Goal: Task Accomplishment & Management: Use online tool/utility

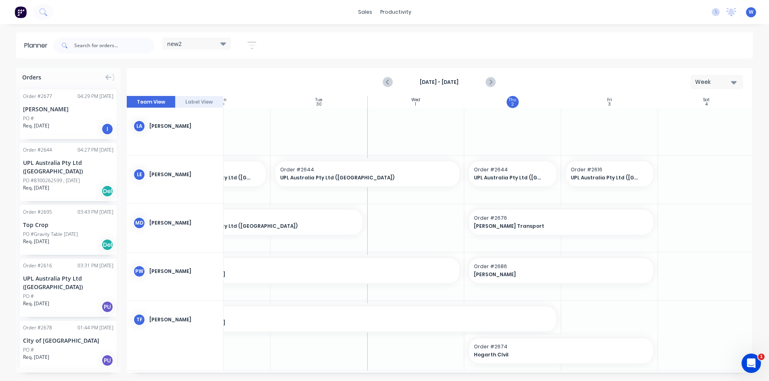
scroll to position [339, 147]
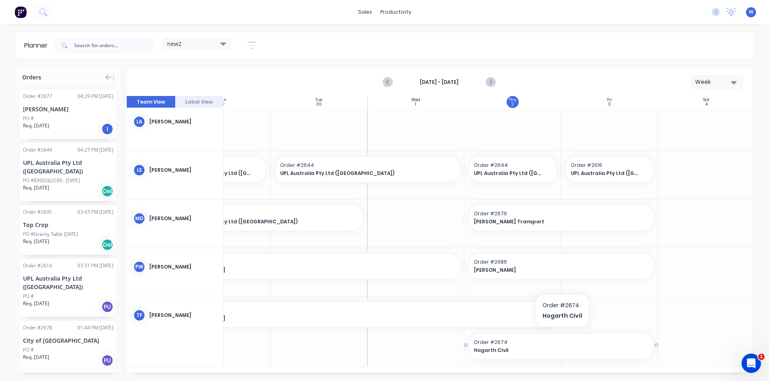
click at [493, 341] on span "Order # 2674" at bounding box center [561, 342] width 174 height 7
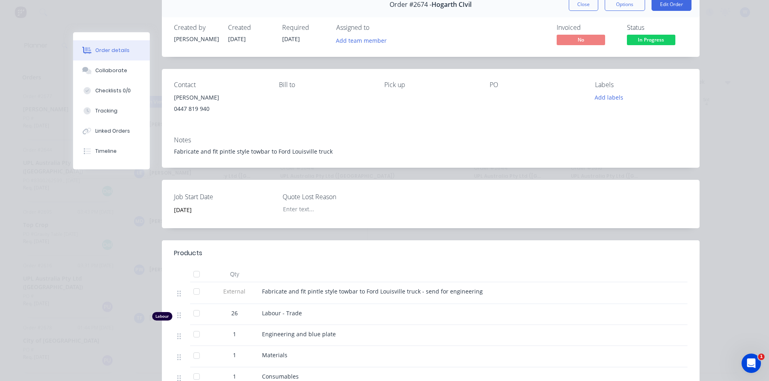
scroll to position [0, 0]
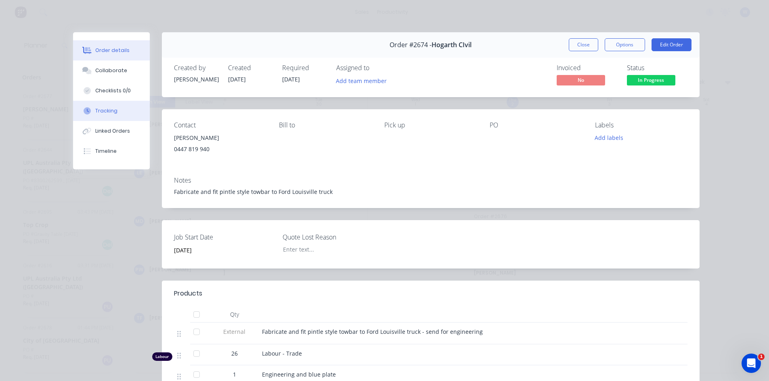
click at [121, 113] on button "Tracking" at bounding box center [111, 111] width 77 height 20
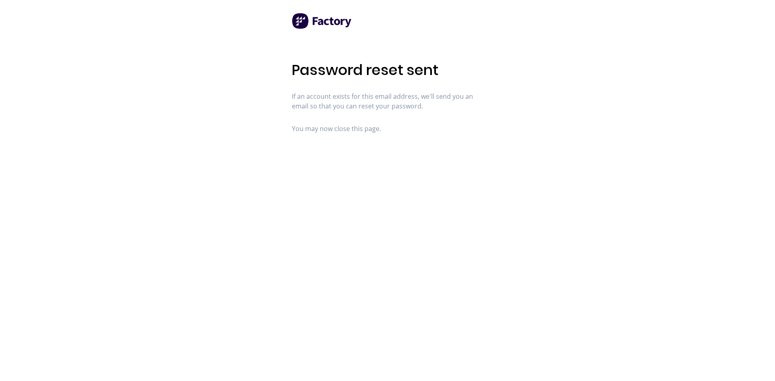
click at [307, 21] on img at bounding box center [322, 21] width 61 height 16
drag, startPoint x: 307, startPoint y: 21, endPoint x: 302, endPoint y: 22, distance: 5.9
click at [306, 22] on img at bounding box center [322, 21] width 61 height 16
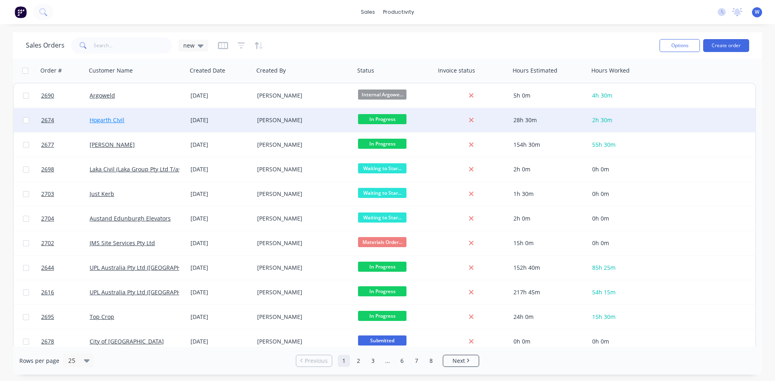
click at [114, 119] on link "Hogarth CIvil" at bounding box center [107, 120] width 35 height 8
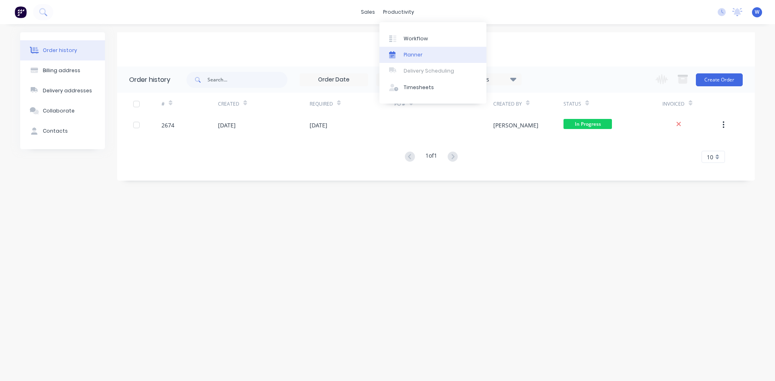
click at [412, 51] on div "Planner" at bounding box center [413, 54] width 19 height 7
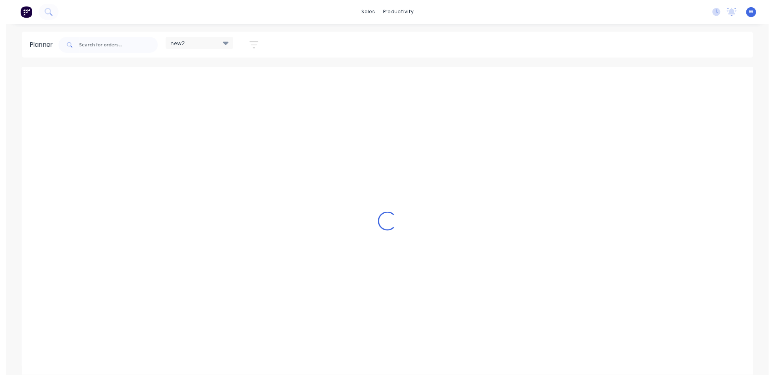
scroll to position [0, 0]
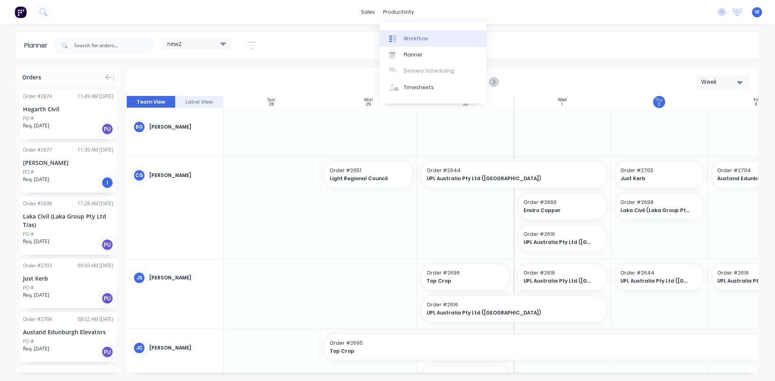
click at [400, 40] on div at bounding box center [395, 38] width 12 height 7
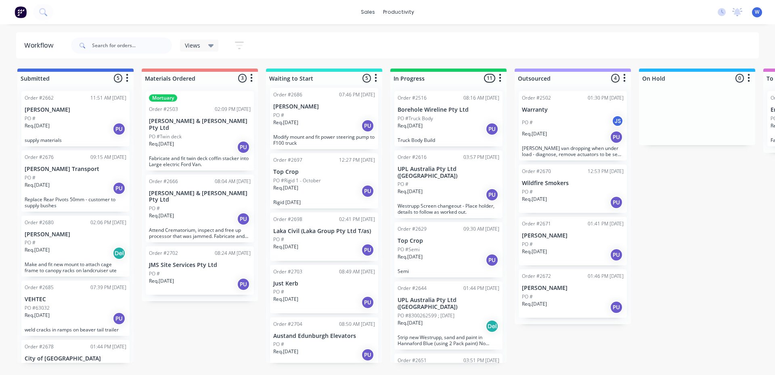
scroll to position [6, 0]
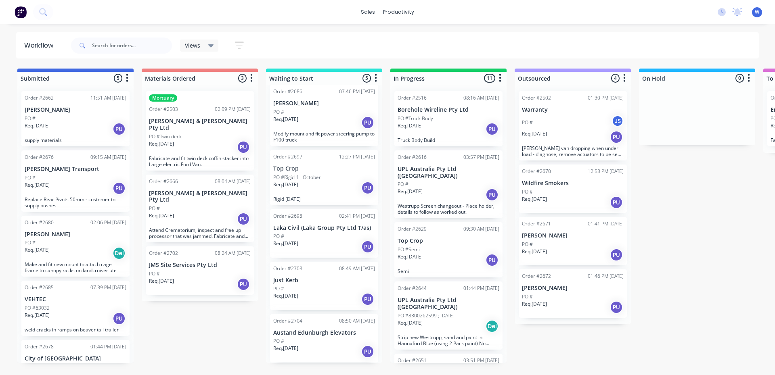
click at [329, 346] on div "Req. [DATE] PU" at bounding box center [324, 352] width 102 height 14
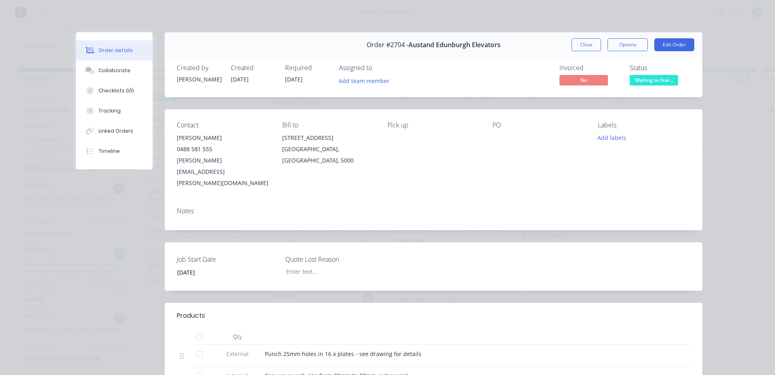
scroll to position [40, 0]
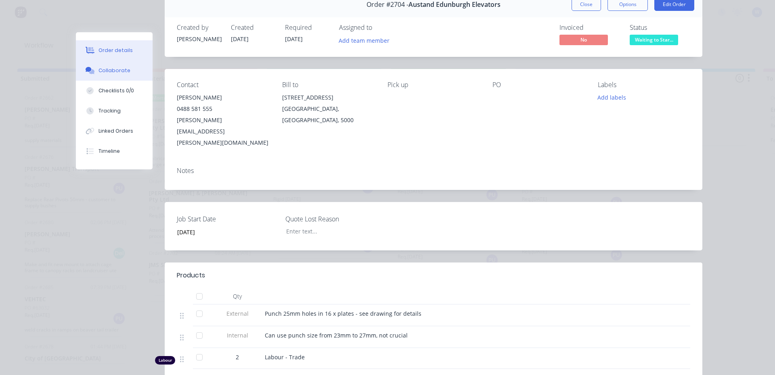
click at [110, 69] on div "Collaborate" at bounding box center [114, 70] width 32 height 7
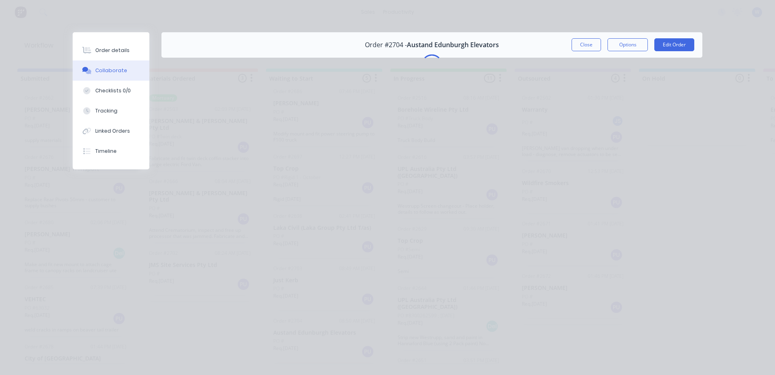
scroll to position [0, 0]
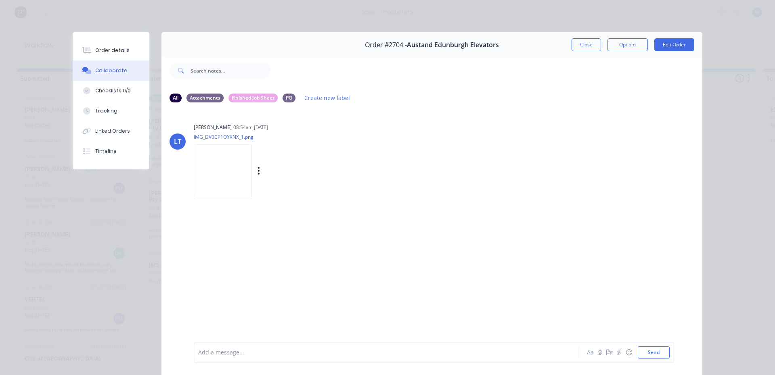
click at [232, 163] on img at bounding box center [223, 171] width 58 height 53
click at [584, 44] on button "Close" at bounding box center [586, 44] width 29 height 13
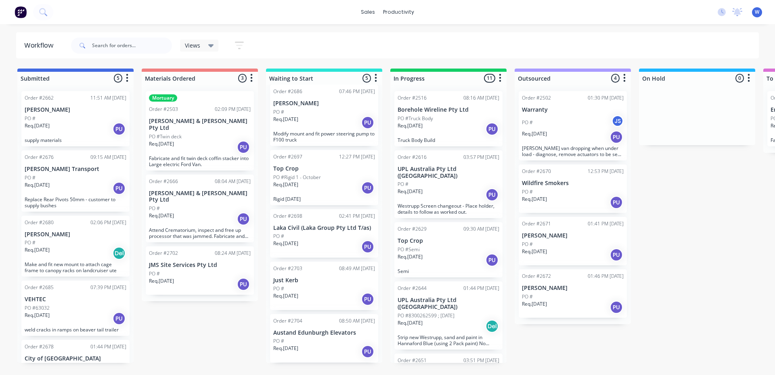
click at [207, 325] on div "Submitted 5 Sort By Created date Required date Order number Customer name Most …" at bounding box center [667, 216] width 1346 height 295
